Goal: Task Accomplishment & Management: Use online tool/utility

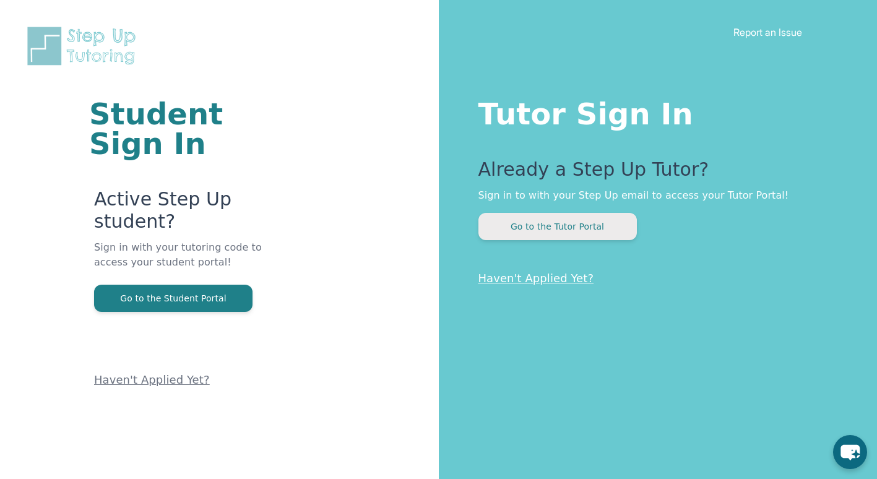
click at [574, 238] on button "Go to the Tutor Portal" at bounding box center [557, 226] width 158 height 27
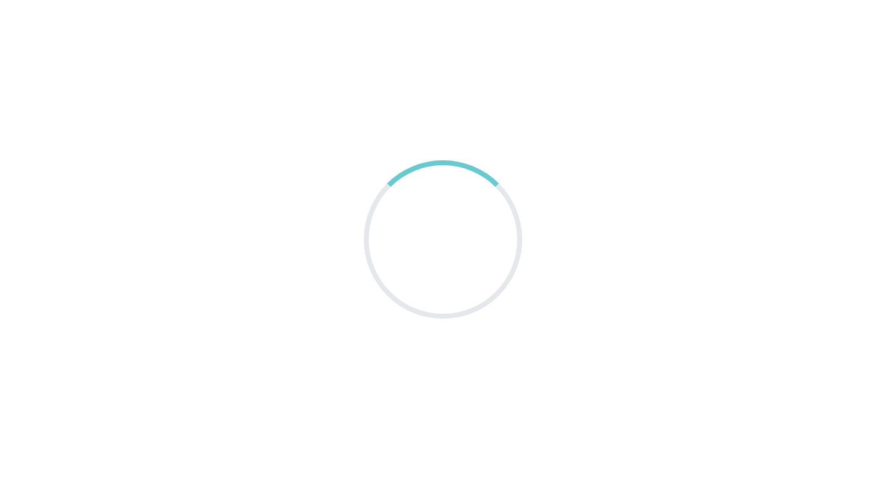
click at [574, 238] on main at bounding box center [443, 239] width 886 height 479
click at [431, 16] on main at bounding box center [443, 239] width 886 height 479
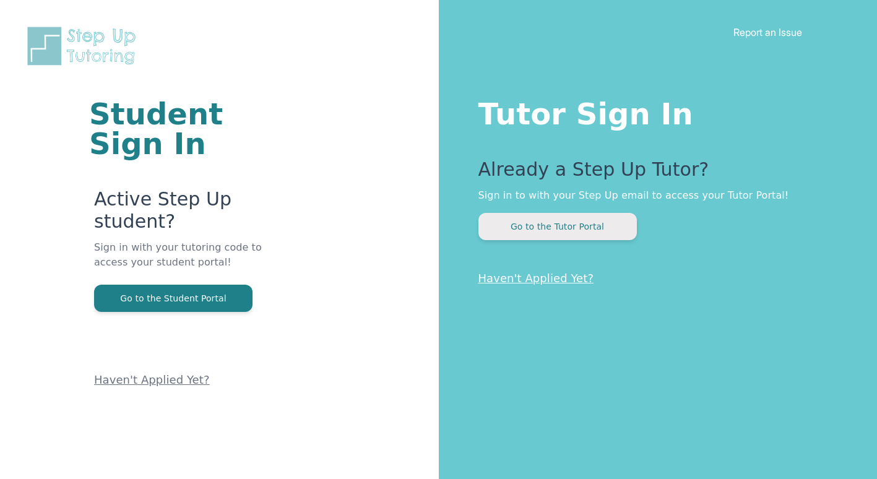
click at [597, 226] on button "Go to the Tutor Portal" at bounding box center [557, 226] width 158 height 27
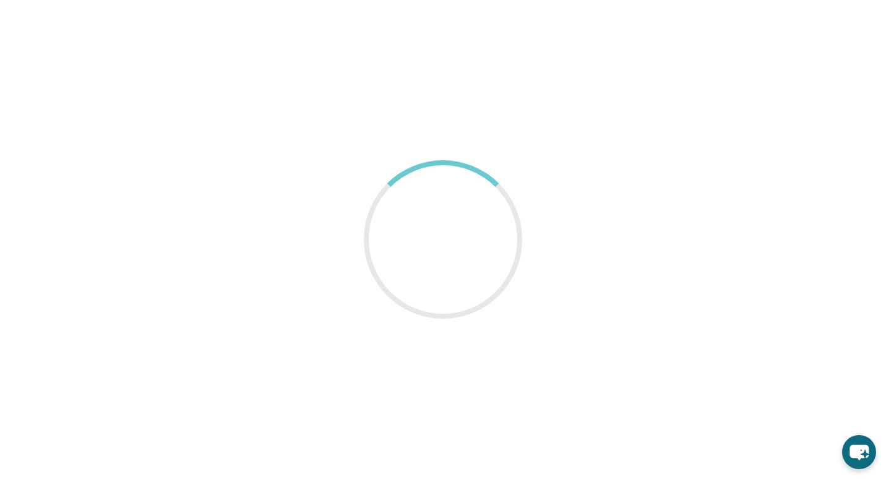
click at [597, 226] on main at bounding box center [443, 239] width 886 height 479
